Goal: Task Accomplishment & Management: Complete application form

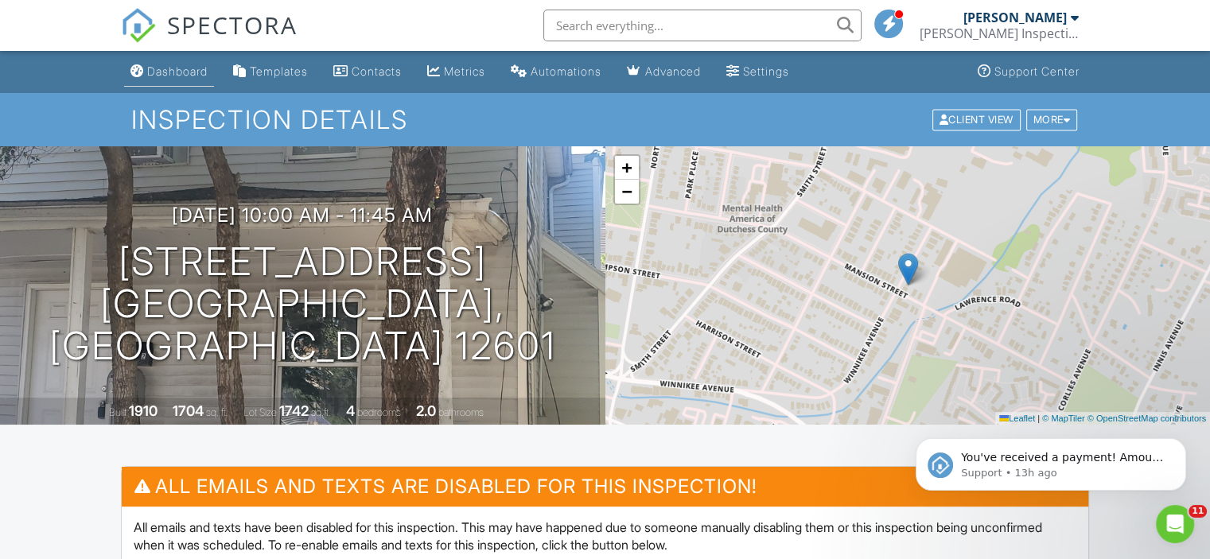
click at [207, 72] on div "Dashboard" at bounding box center [177, 71] width 60 height 14
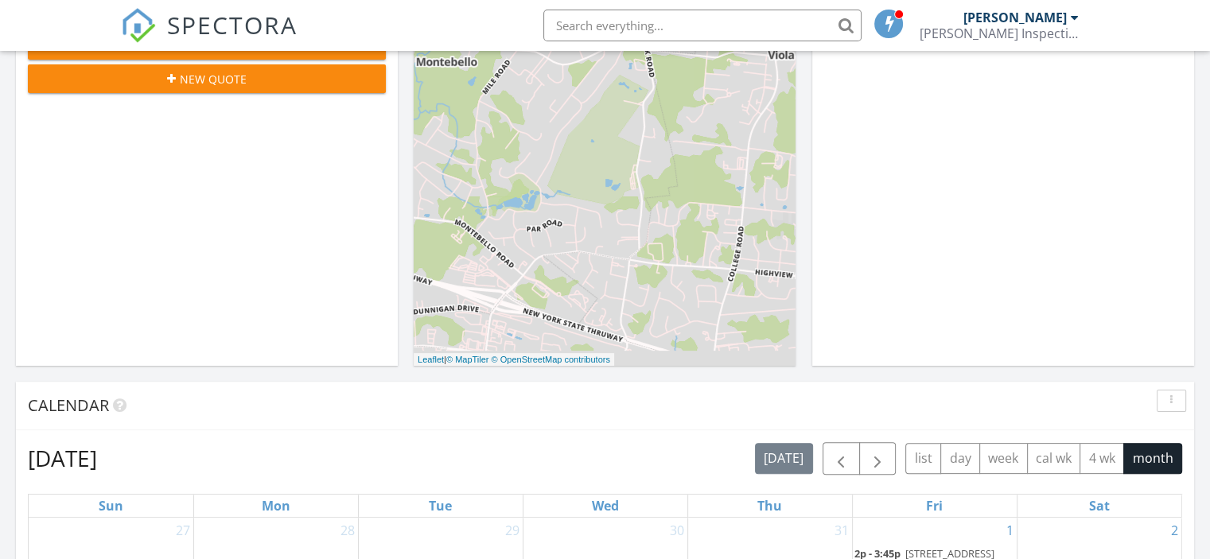
scroll to position [80, 0]
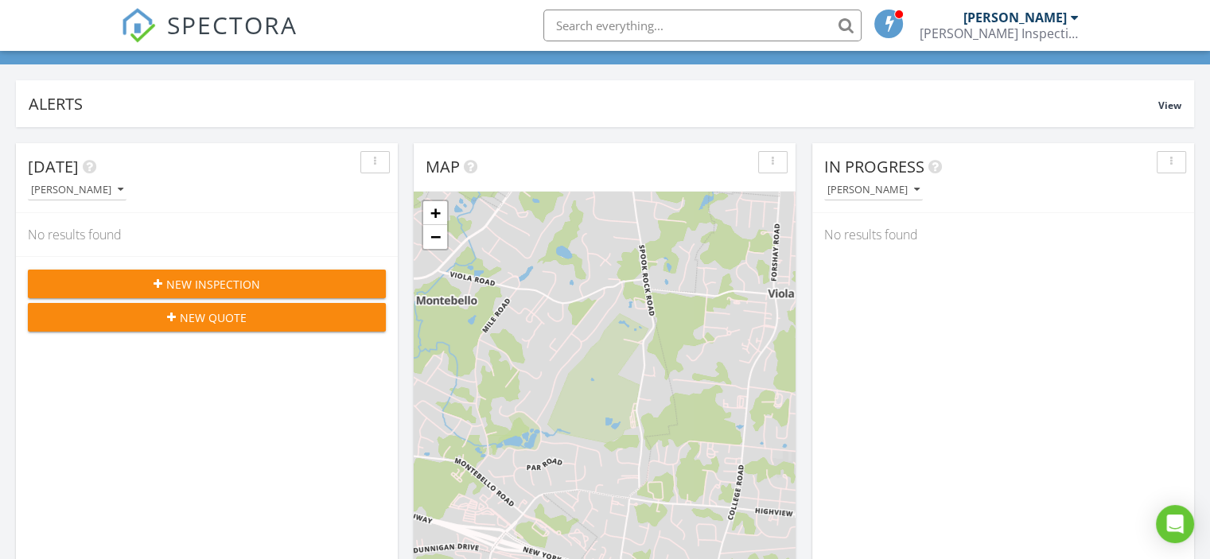
click at [211, 276] on span "New Inspection" at bounding box center [213, 284] width 94 height 17
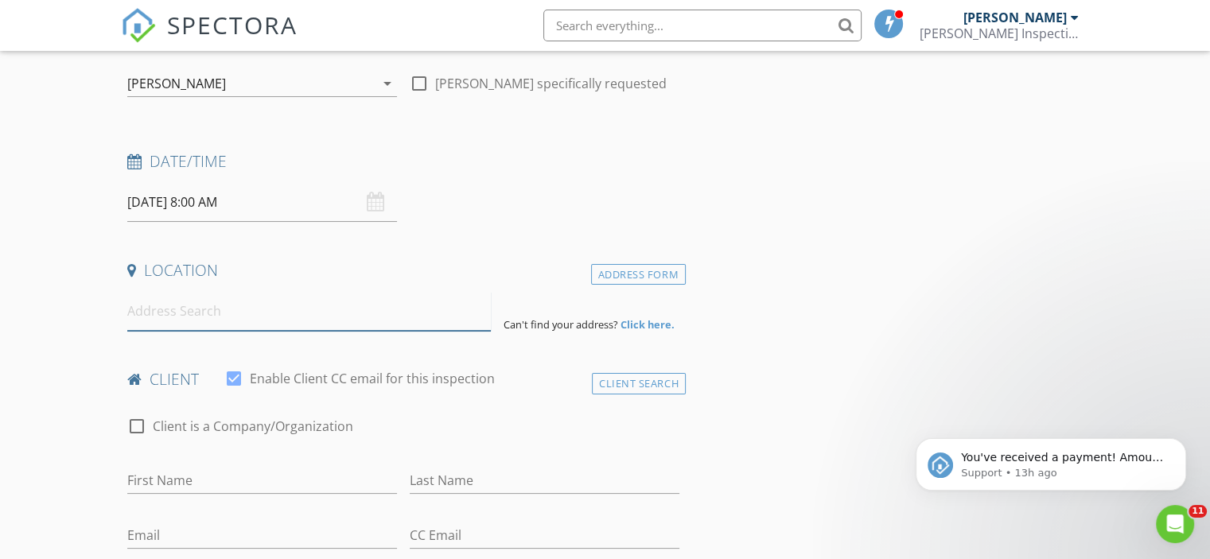
click at [298, 319] on input at bounding box center [309, 311] width 364 height 39
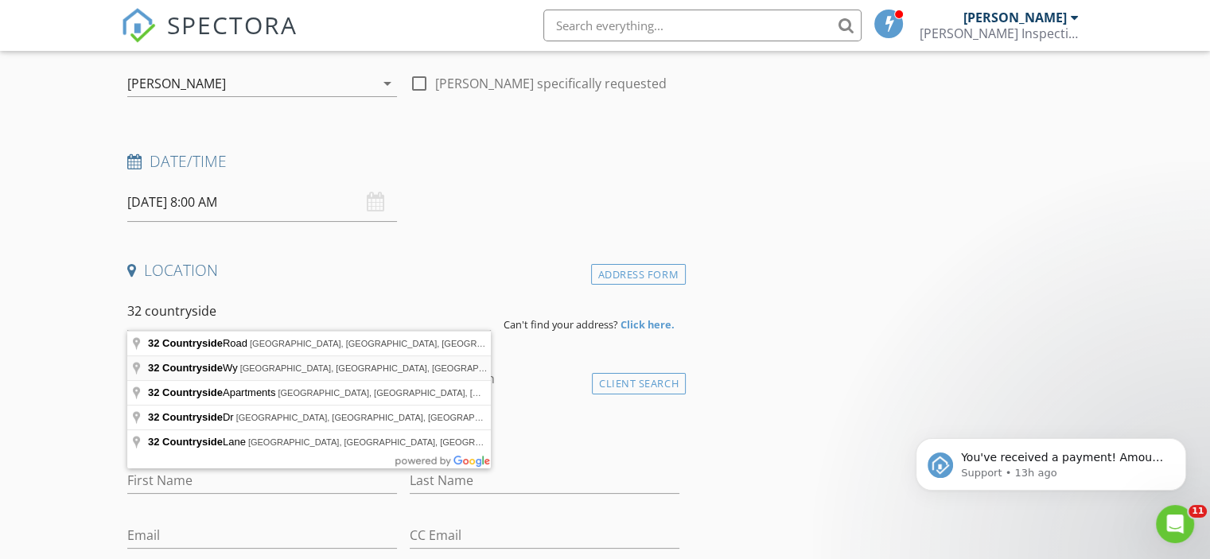
type input "32 Countryside Wy, Fallsburg, NY, USA"
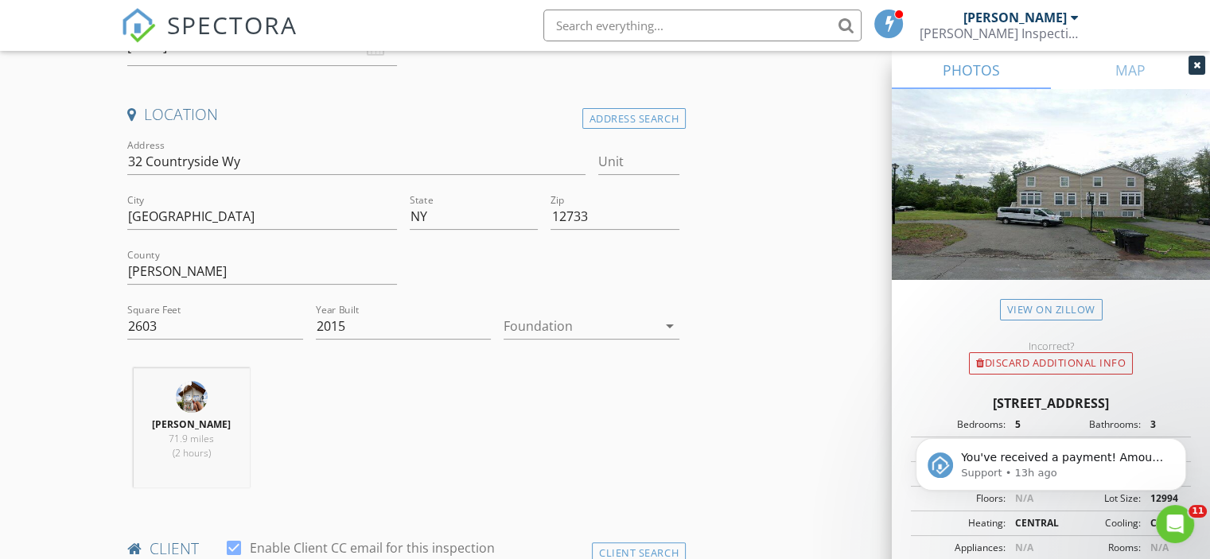
scroll to position [318, 0]
click at [631, 321] on div at bounding box center [581, 322] width 154 height 25
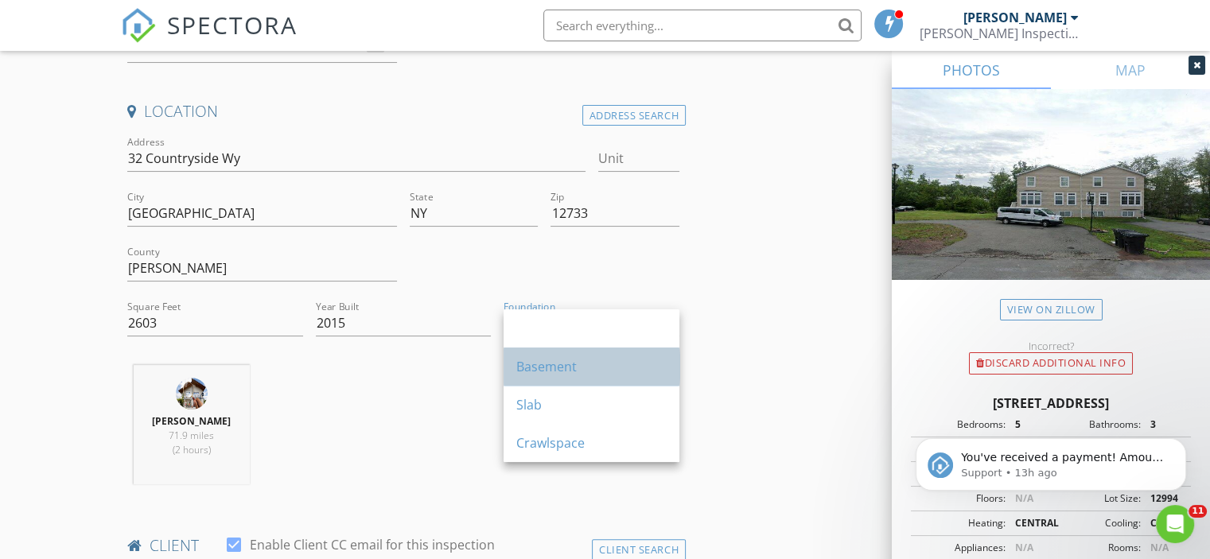
click at [595, 371] on div "Basement" at bounding box center [591, 366] width 150 height 19
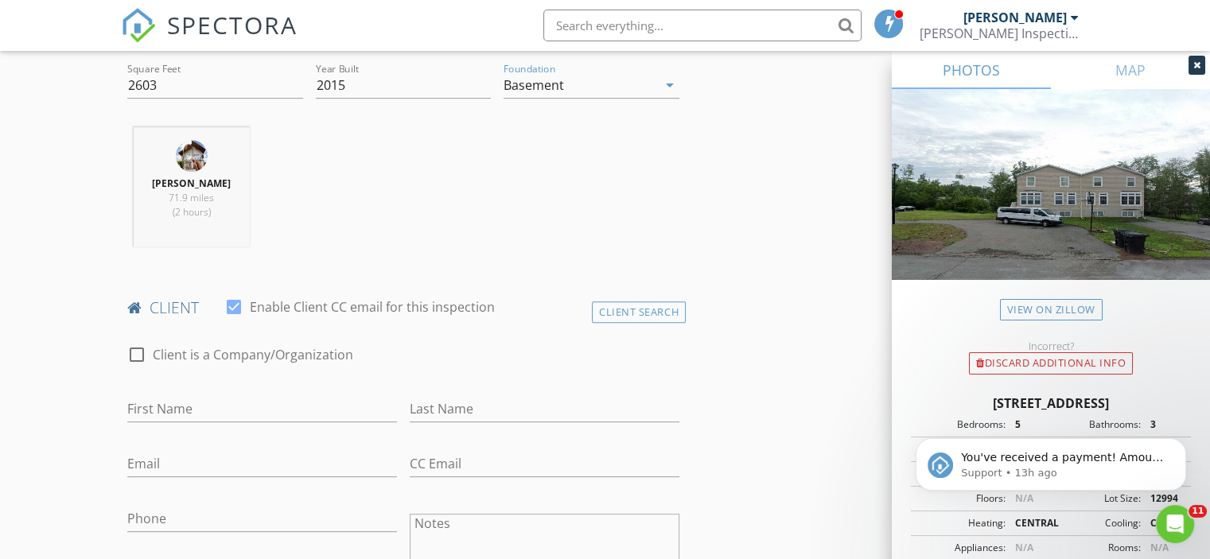
scroll to position [557, 0]
click at [329, 403] on input "First Name" at bounding box center [262, 409] width 270 height 26
type input "Aleander"
type input "[PERSON_NAME]"
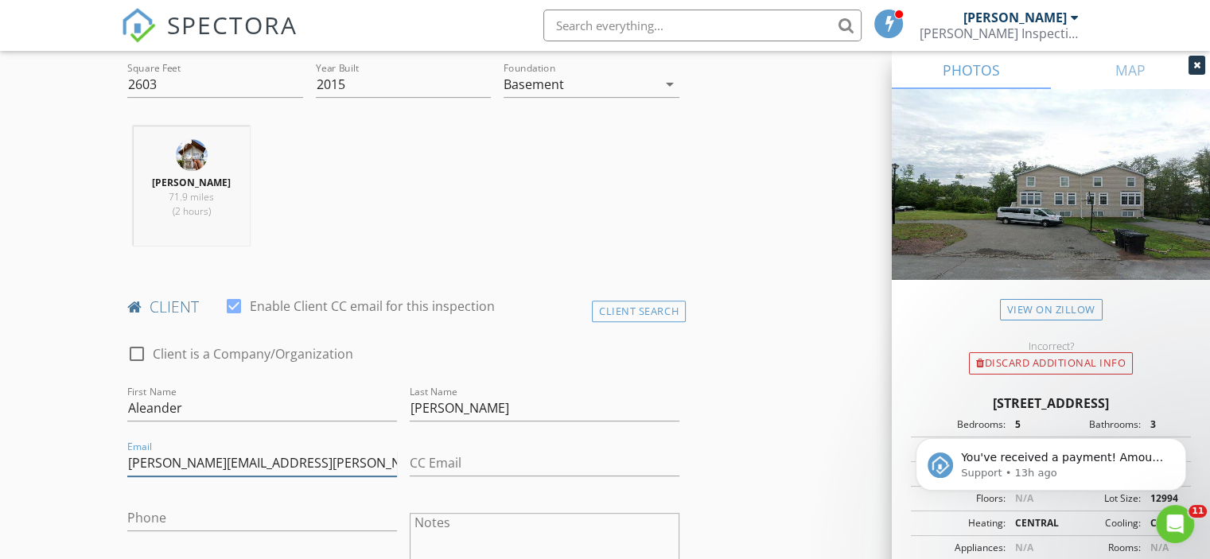
type input "[PERSON_NAME][EMAIL_ADDRESS][PERSON_NAME][DOMAIN_NAME]"
drag, startPoint x: 201, startPoint y: 519, endPoint x: 220, endPoint y: 524, distance: 18.9
click at [203, 522] on input "Phone" at bounding box center [262, 522] width 270 height 26
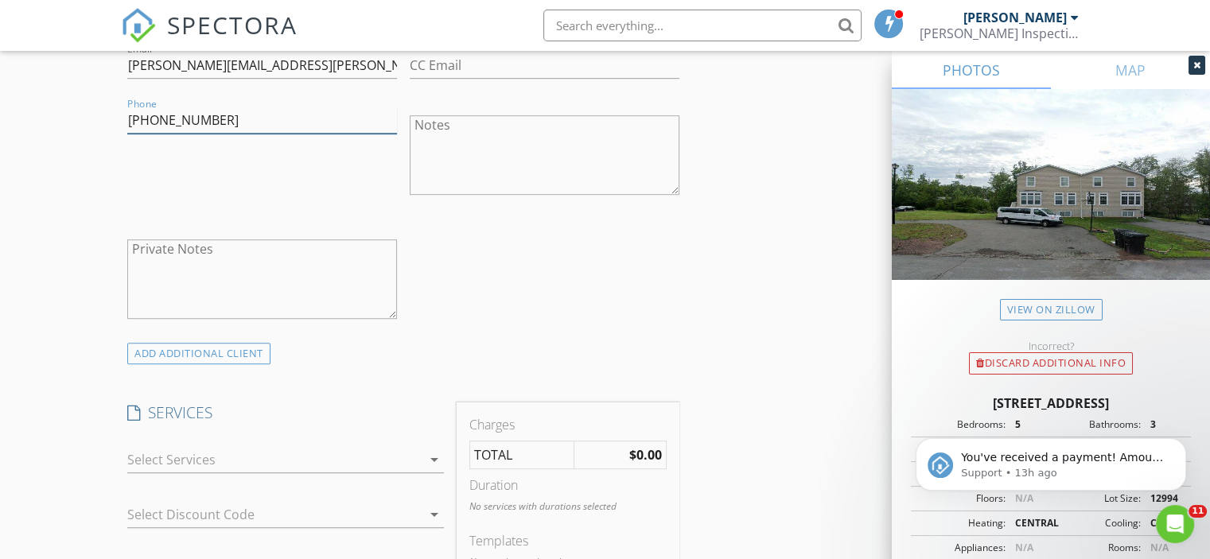
scroll to position [1114, 0]
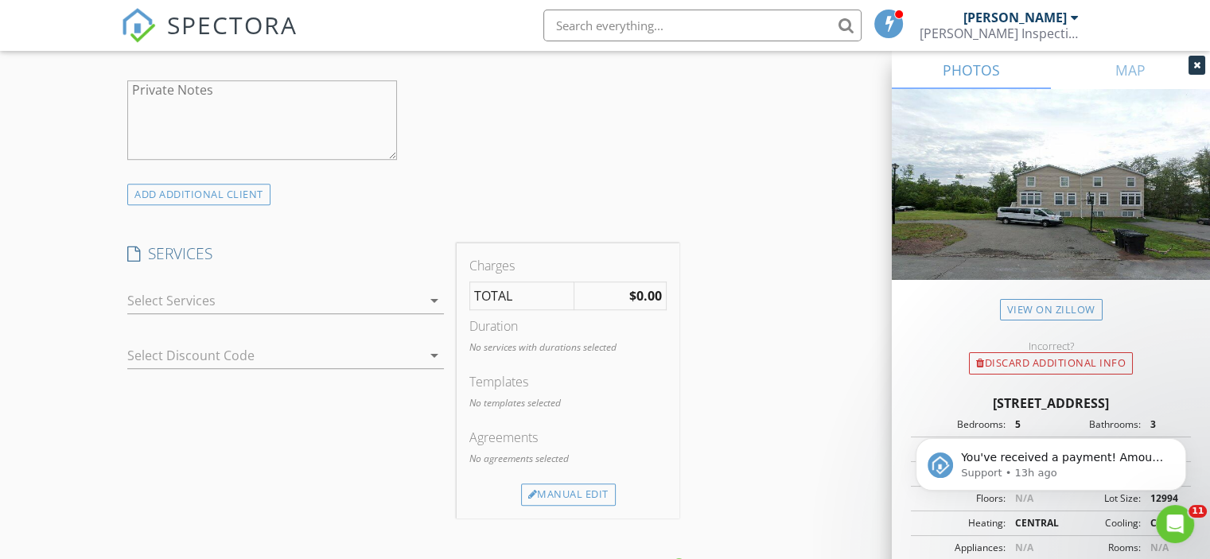
type input "[PHONE_NUMBER]"
click at [348, 301] on div at bounding box center [274, 300] width 294 height 25
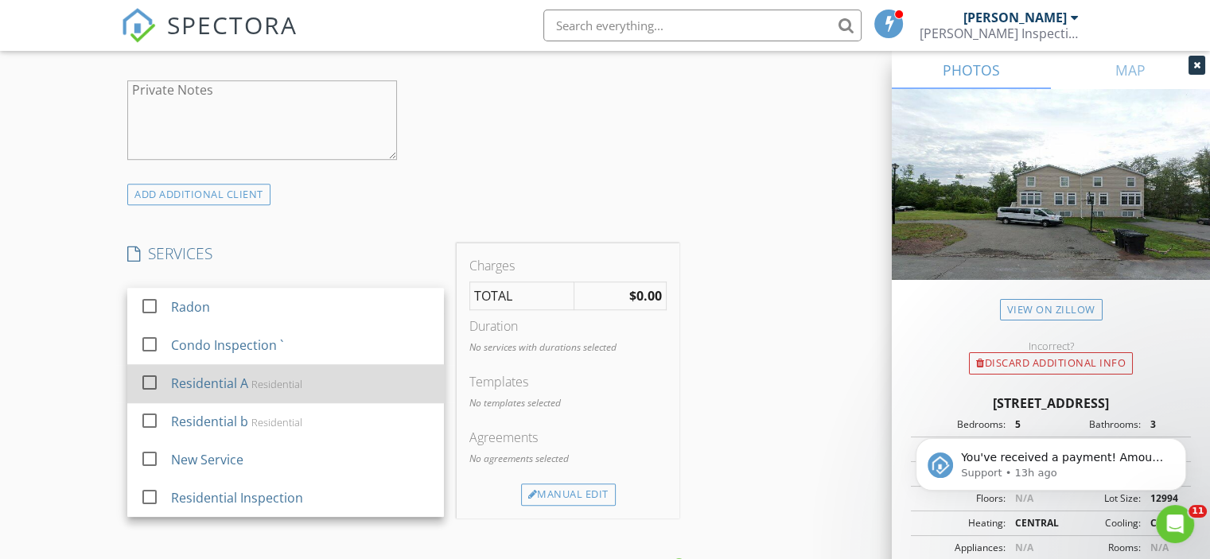
click at [292, 375] on div "Residential A Residential" at bounding box center [301, 384] width 261 height 32
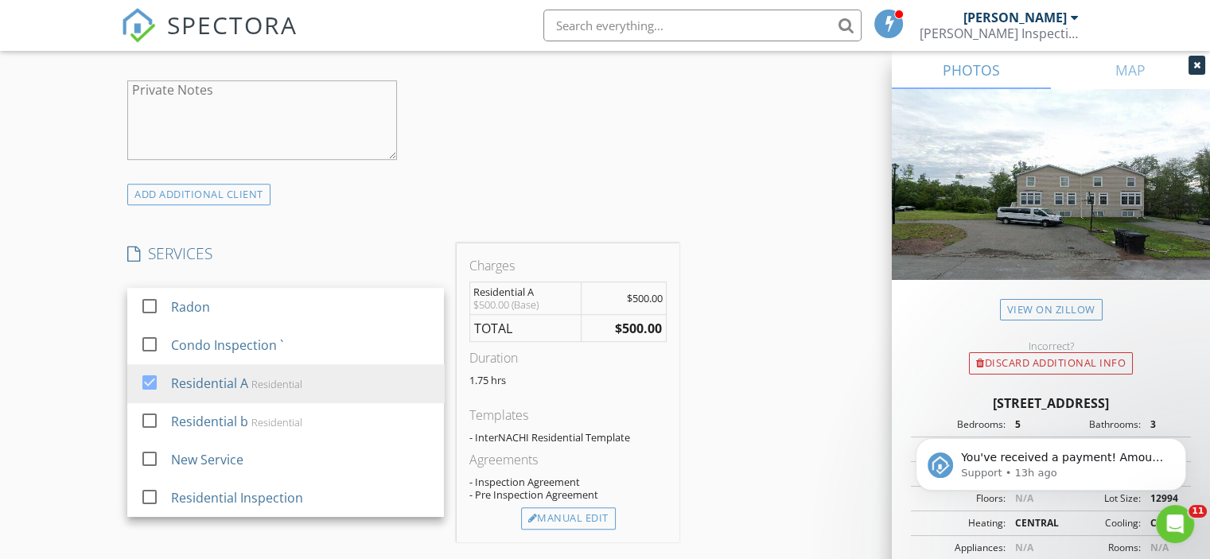
click at [748, 407] on div "INSPECTOR(S) check_box Lenny Rosenfield PRIMARY Lenny Rosenfield arrow_drop_dow…" at bounding box center [605, 387] width 968 height 2633
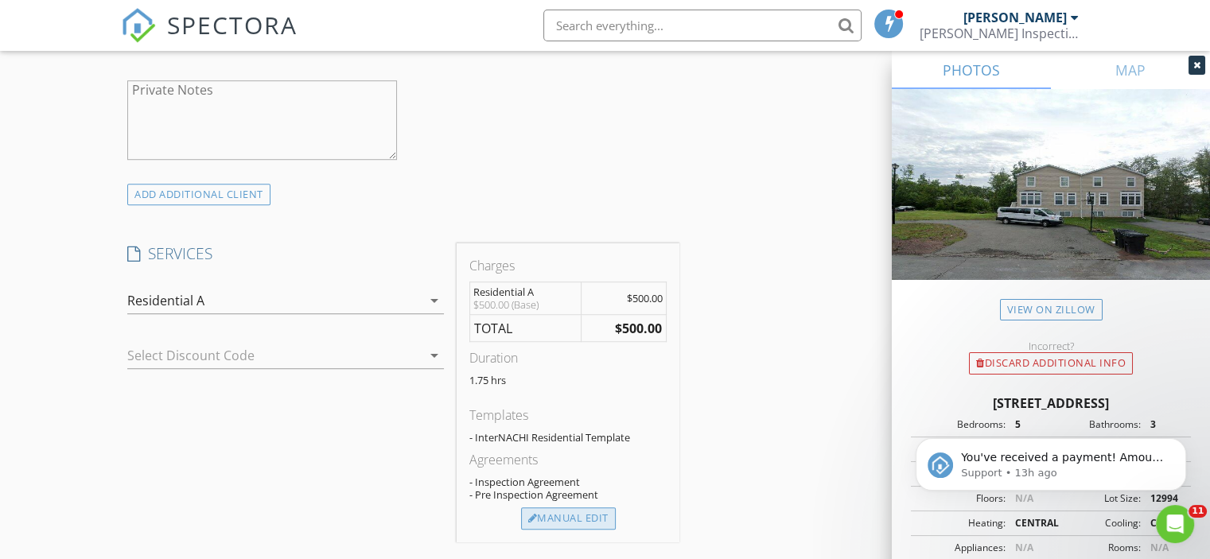
click at [596, 510] on div "Manual Edit" at bounding box center [568, 519] width 95 height 22
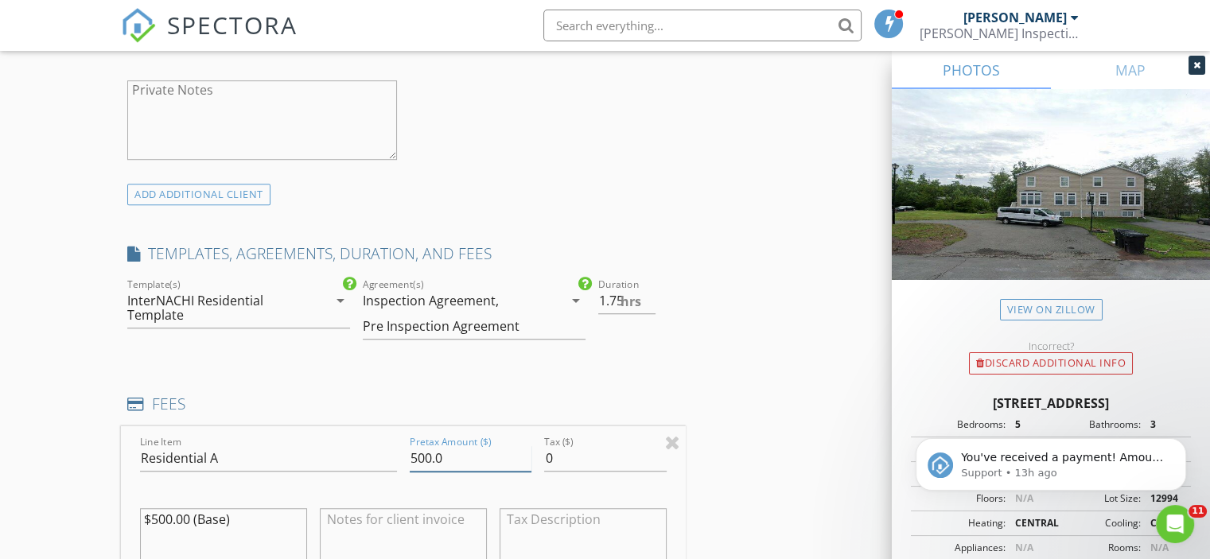
click at [419, 457] on input "500.0" at bounding box center [471, 459] width 122 height 26
type input "600.0"
click at [157, 512] on textarea "$500.00 (Base)" at bounding box center [223, 549] width 167 height 80
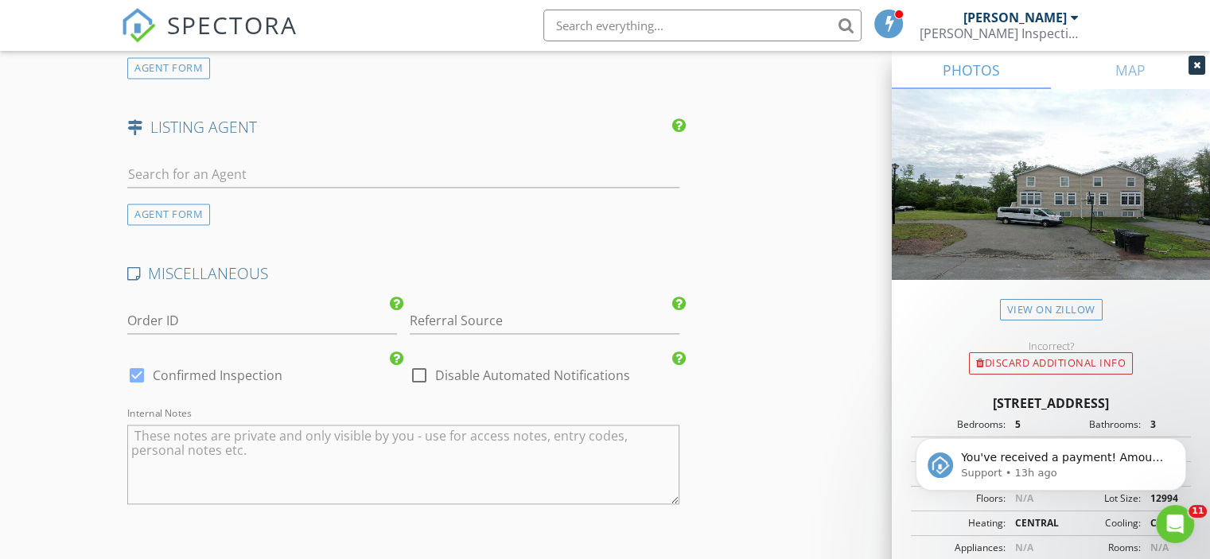
scroll to position [2228, 0]
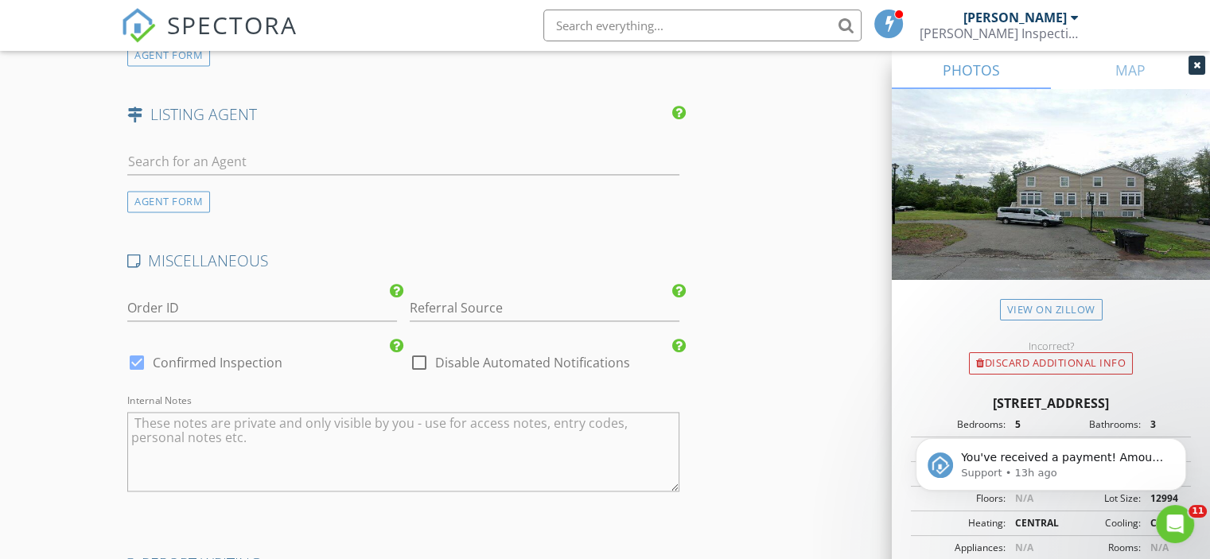
type textarea "$600.00 (Base)"
click at [420, 362] on div at bounding box center [419, 362] width 27 height 27
checkbox input "true"
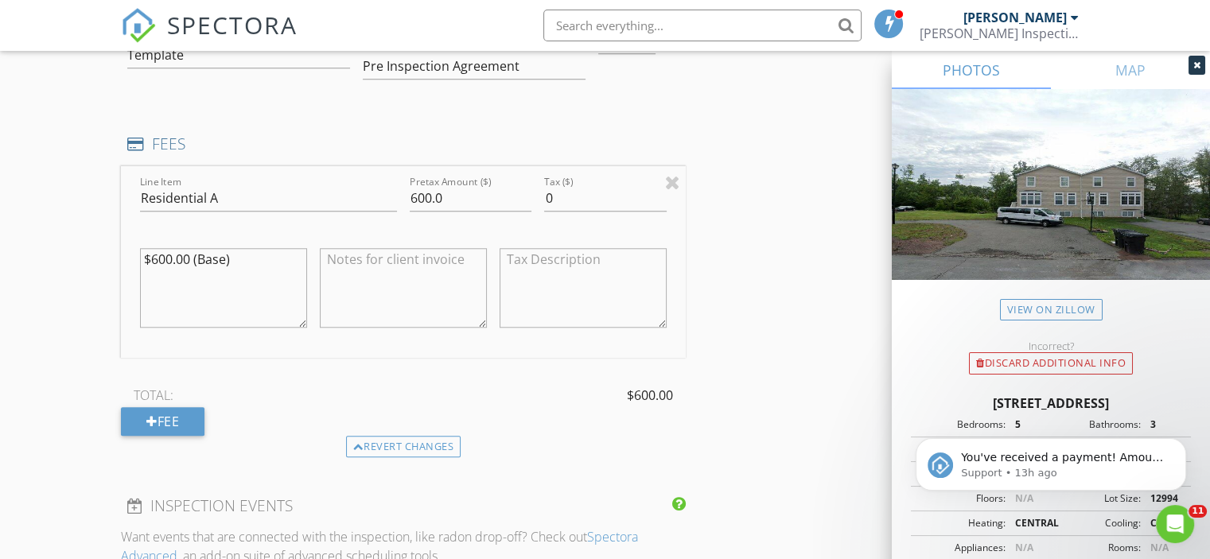
scroll to position [1353, 0]
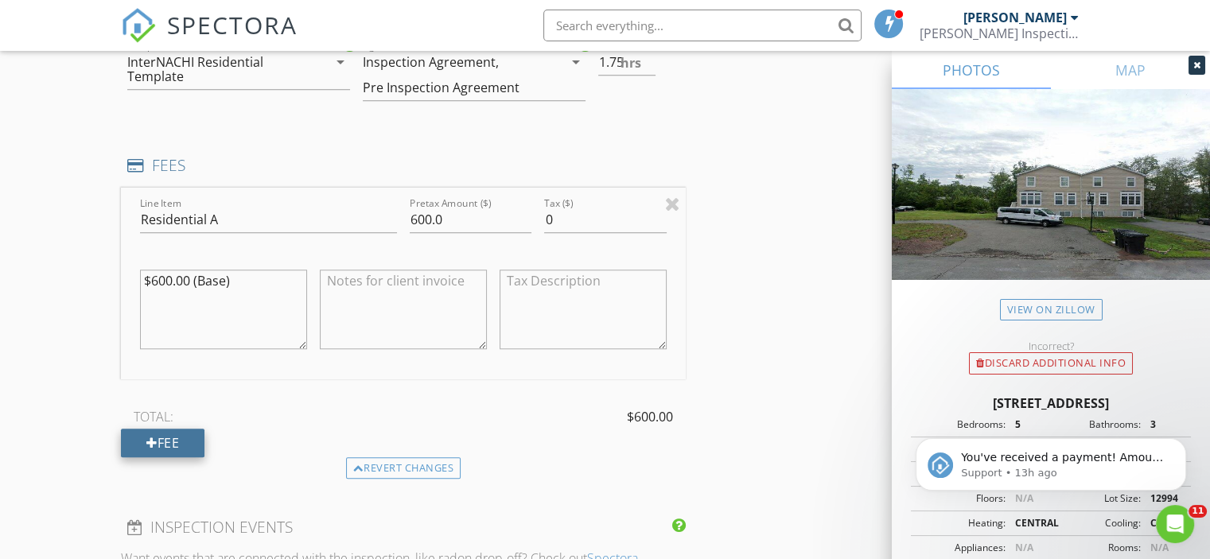
click at [189, 441] on div "Fee" at bounding box center [163, 443] width 84 height 29
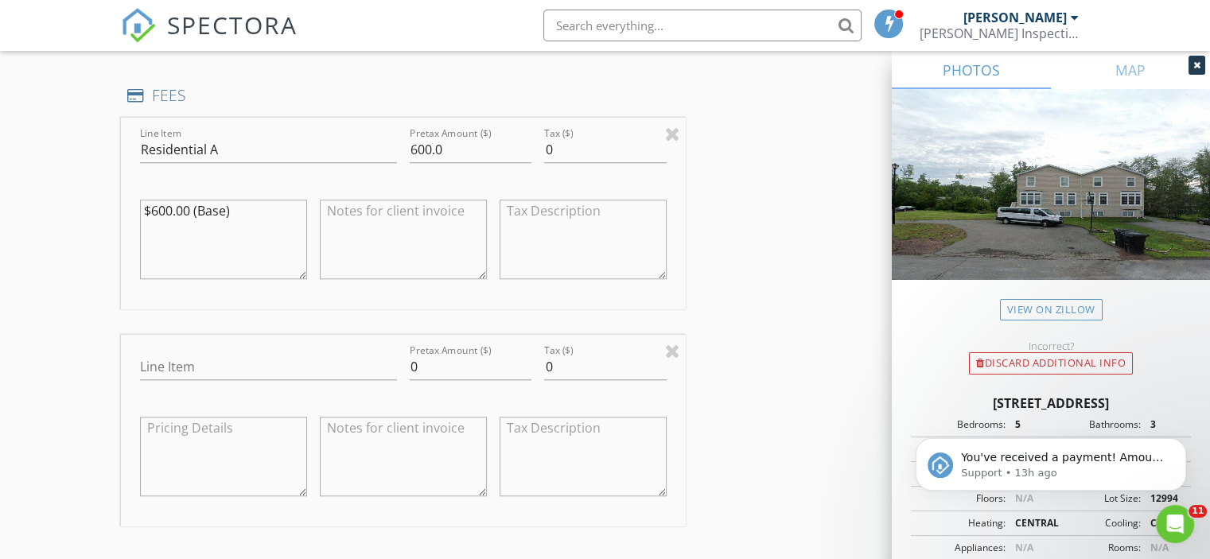
scroll to position [1432, 0]
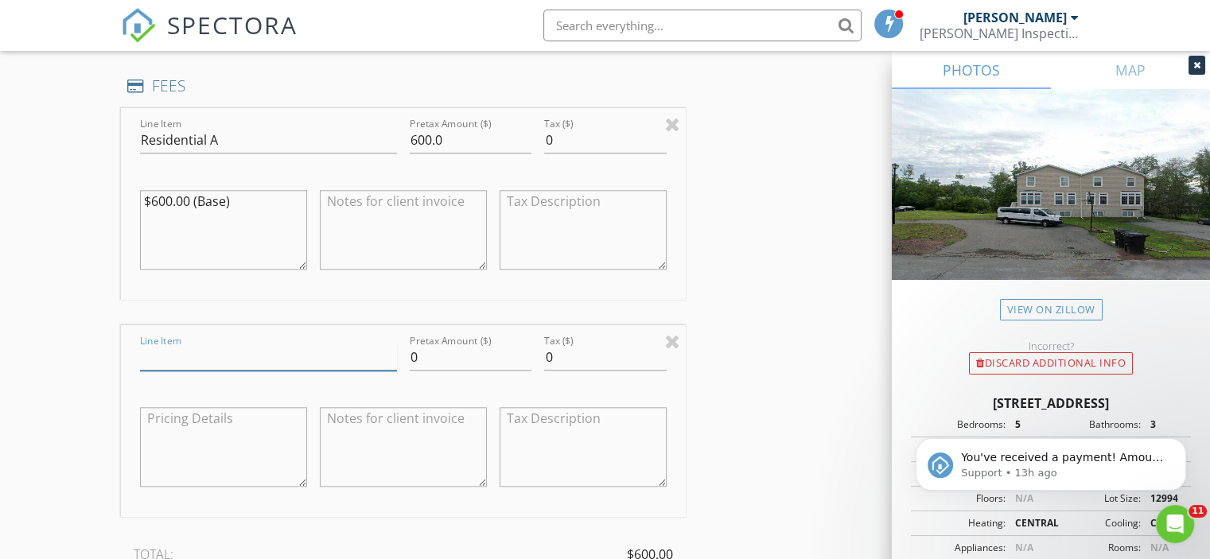
click at [305, 360] on input "Line Item" at bounding box center [268, 358] width 257 height 26
type input "Radon"
click at [429, 356] on input "0" at bounding box center [471, 358] width 122 height 26
drag, startPoint x: 415, startPoint y: 358, endPoint x: 407, endPoint y: 359, distance: 8.0
click at [407, 359] on div "Pretax Amount ($) 0" at bounding box center [470, 359] width 134 height 55
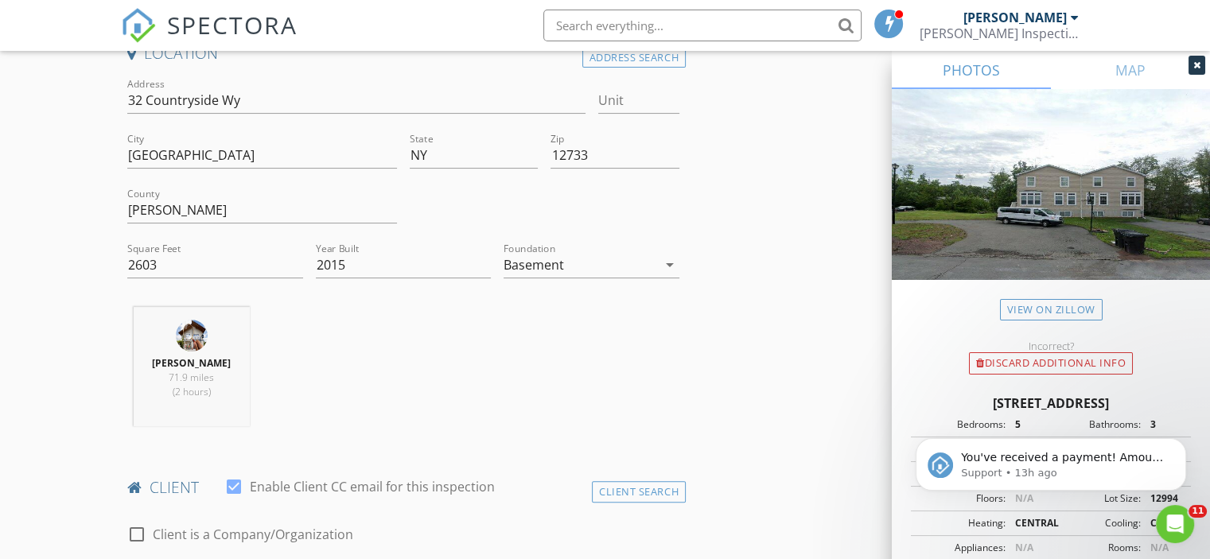
scroll to position [0, 0]
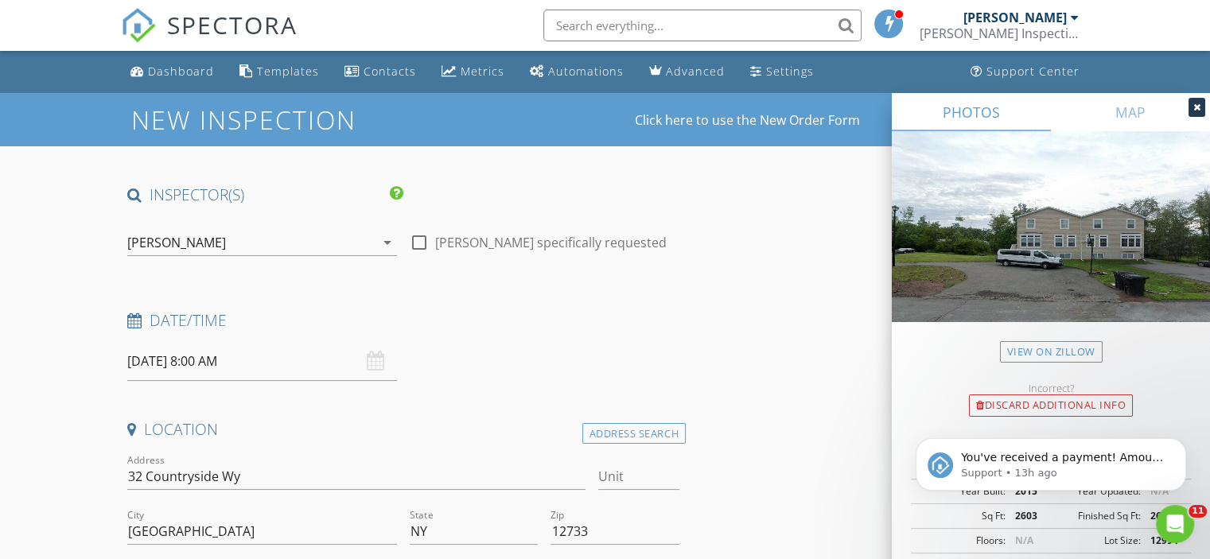
type input "225"
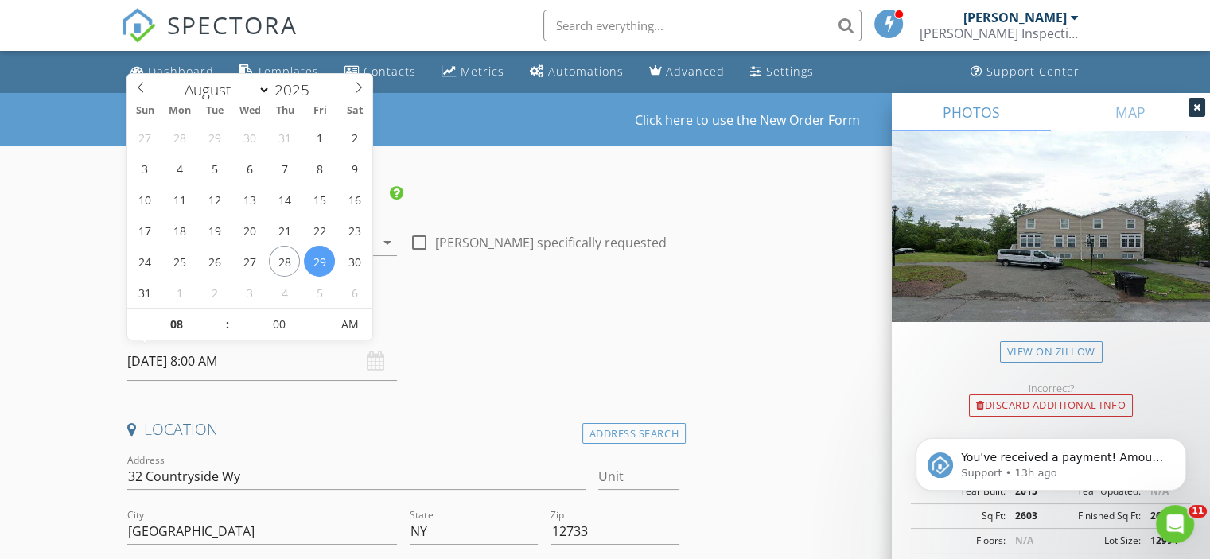
click at [229, 364] on input "08/29/2025 8:00 AM" at bounding box center [262, 361] width 270 height 39
type input "09"
type input "08/29/2025 9:00 AM"
click at [218, 318] on span at bounding box center [219, 317] width 11 height 16
type input "10"
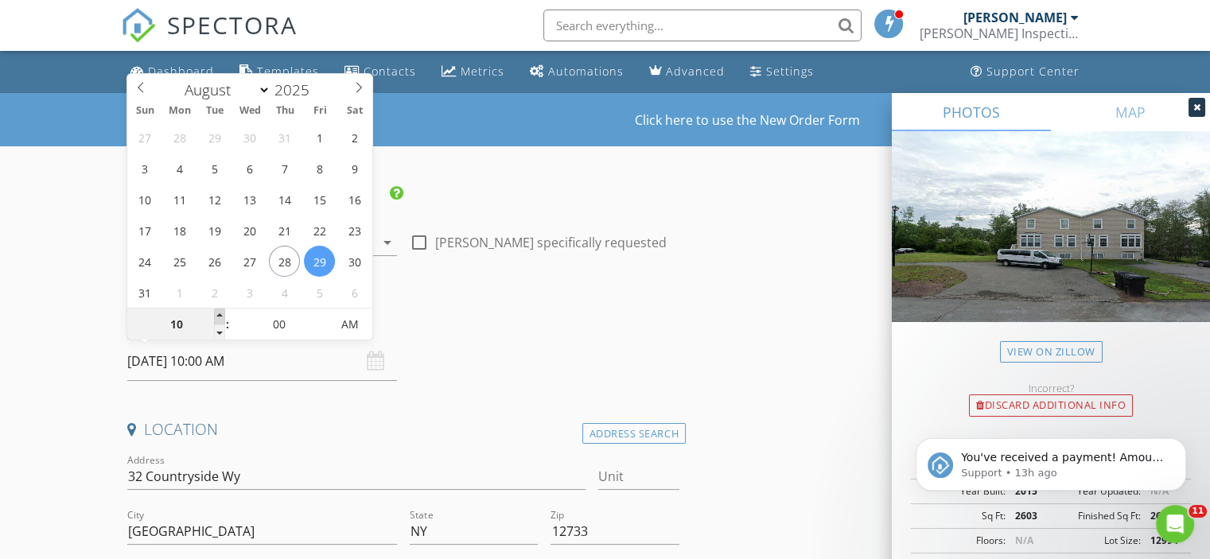
click at [218, 318] on span at bounding box center [219, 317] width 11 height 16
type input "[DATE] 10:00 AM"
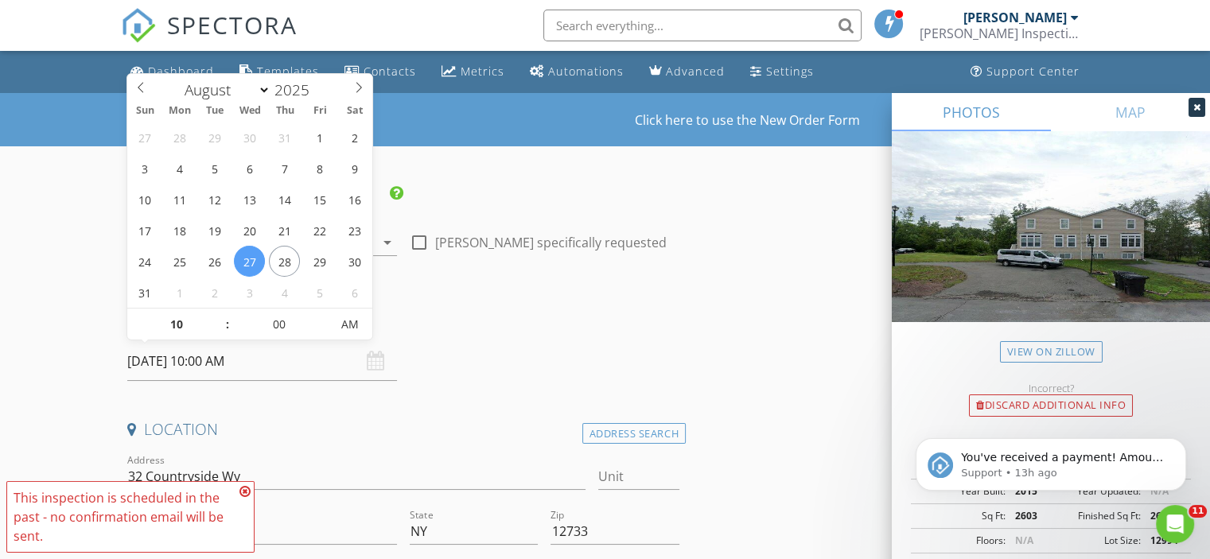
click at [245, 492] on icon at bounding box center [245, 491] width 11 height 13
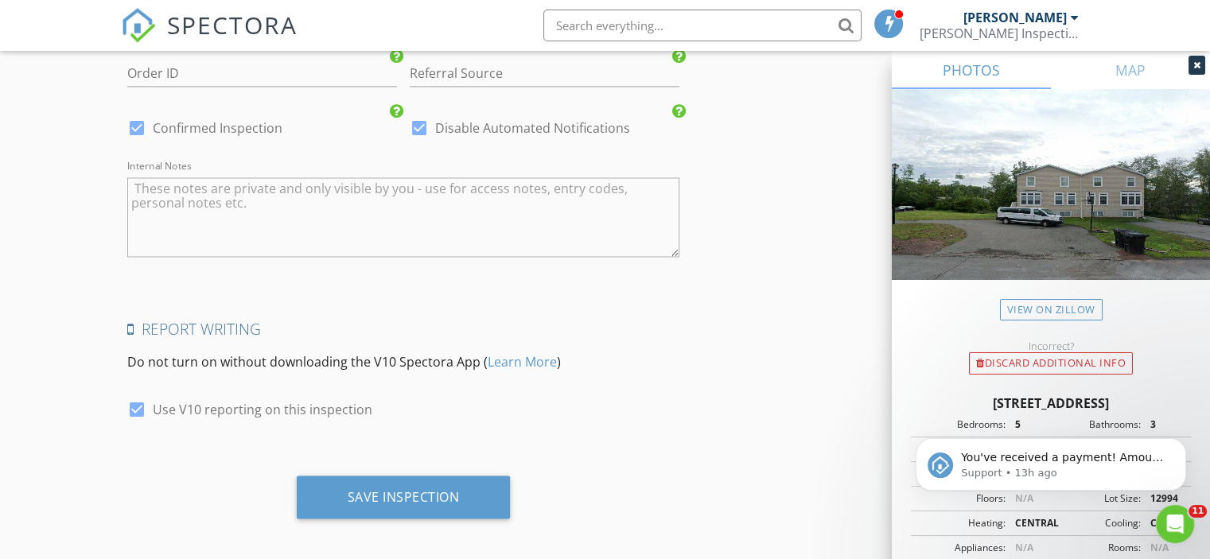
scroll to position [2684, 0]
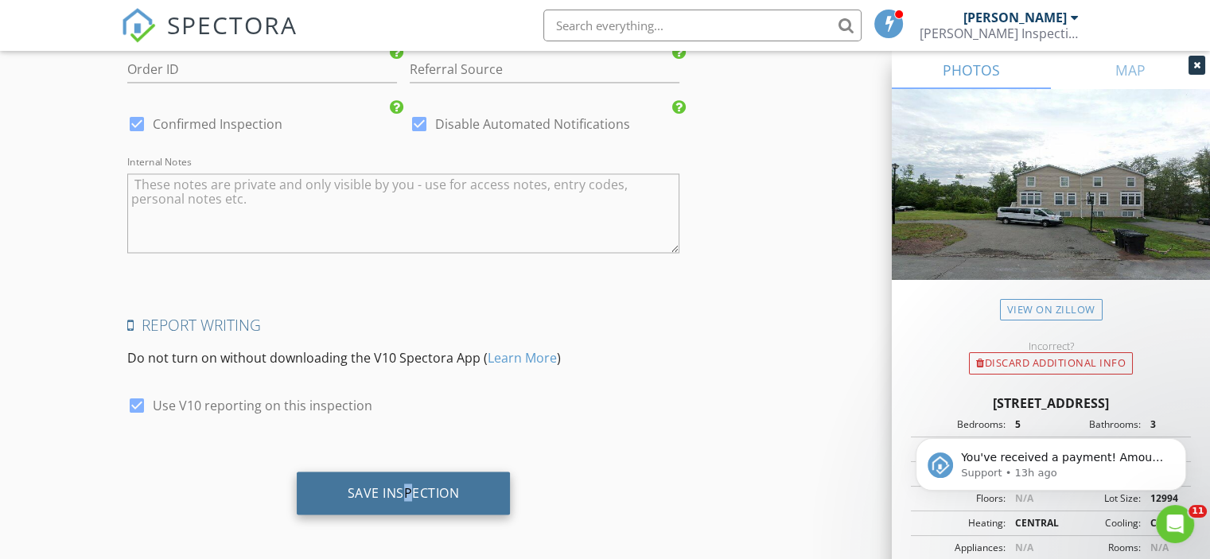
click at [407, 485] on div "Save Inspection" at bounding box center [404, 493] width 112 height 16
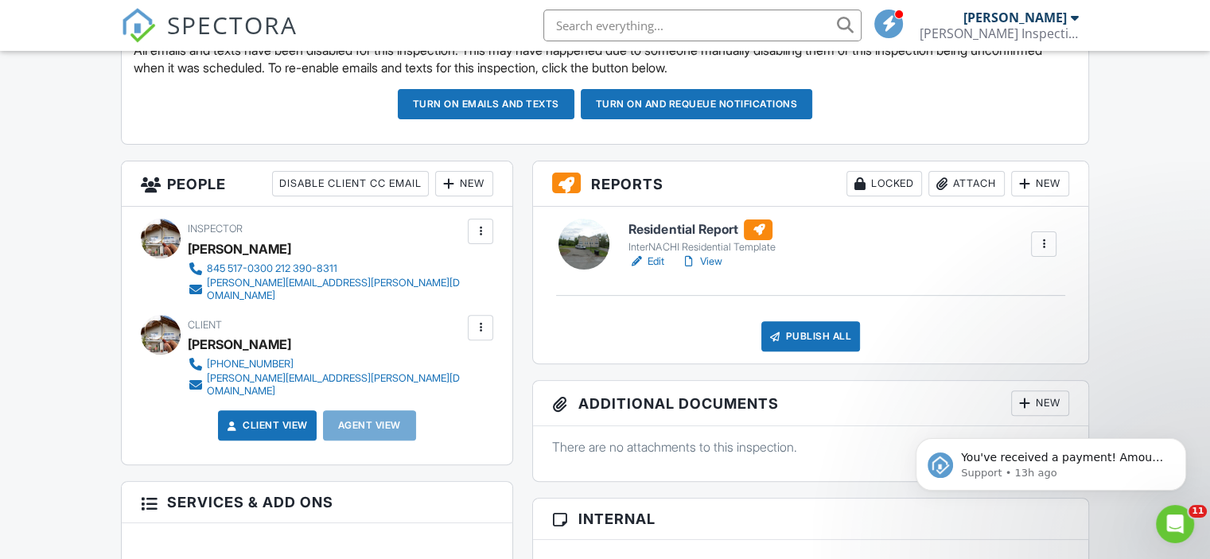
click at [653, 260] on link "Edit" at bounding box center [647, 262] width 36 height 16
